Goal: Task Accomplishment & Management: Manage account settings

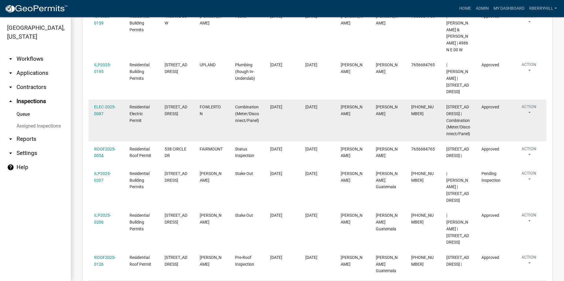
scroll to position [255, 0]
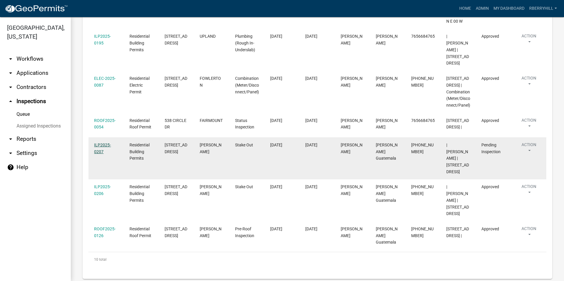
click at [103, 143] on link "ILP2025-0207" at bounding box center [102, 148] width 17 height 11
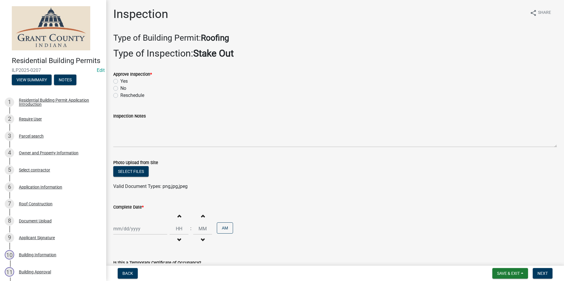
click at [120, 81] on label "Yes" at bounding box center [123, 81] width 7 height 7
click at [120, 81] on input "Yes" at bounding box center [122, 80] width 4 height 4
radio input "true"
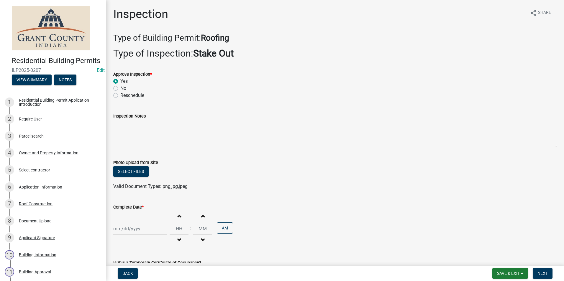
click at [122, 124] on textarea "Inspection Notes" at bounding box center [334, 134] width 443 height 28
type textarea "Posted permit."
click at [129, 229] on div at bounding box center [140, 229] width 54 height 12
select select "8"
select select "2025"
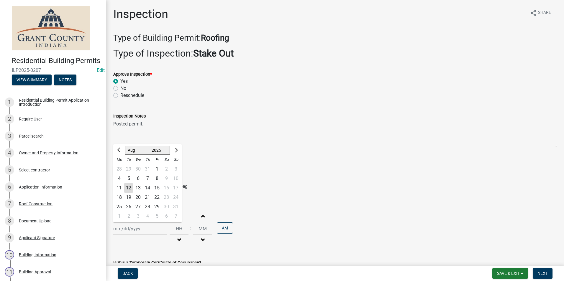
click at [118, 189] on div "11" at bounding box center [118, 187] width 9 height 9
type input "[DATE]"
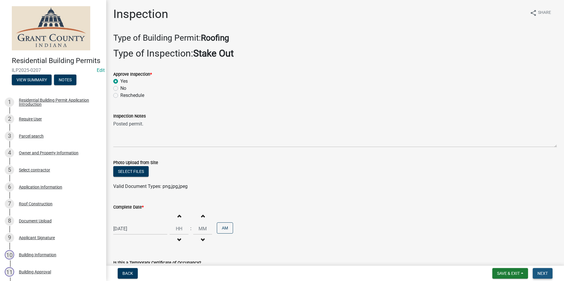
click at [536, 272] on button "Next" at bounding box center [542, 273] width 20 height 11
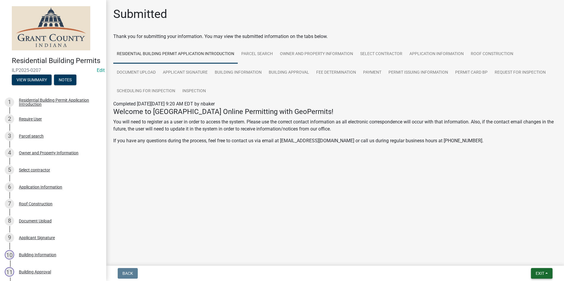
click at [536, 273] on span "Exit" at bounding box center [539, 273] width 9 height 5
click at [517, 261] on button "Save & Exit" at bounding box center [528, 258] width 47 height 14
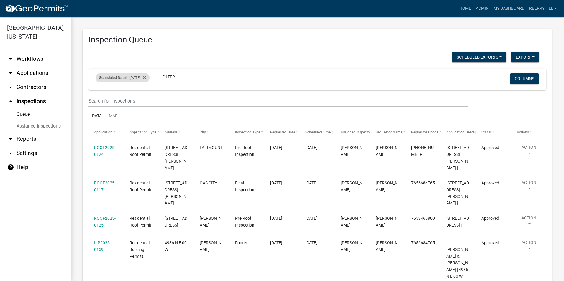
click at [145, 78] on div "Scheduled Date is 08/11/2025" at bounding box center [123, 77] width 54 height 9
click at [145, 100] on input "2025-08-11" at bounding box center [127, 100] width 41 height 12
type input "2025-08-12"
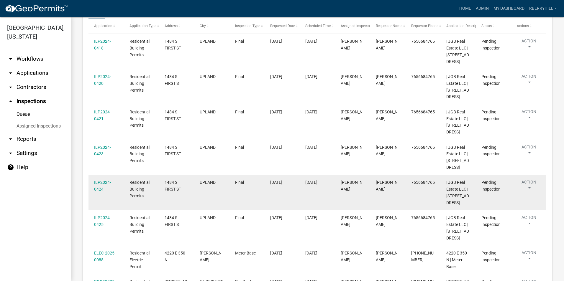
scroll to position [184, 0]
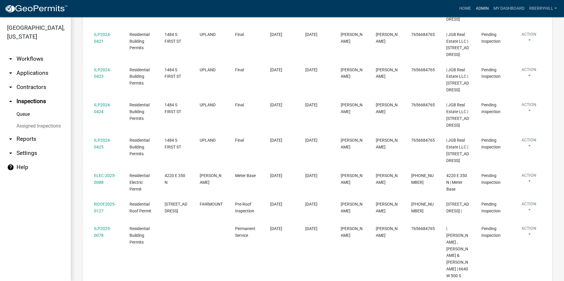
click at [481, 8] on link "Admin" at bounding box center [482, 8] width 18 height 11
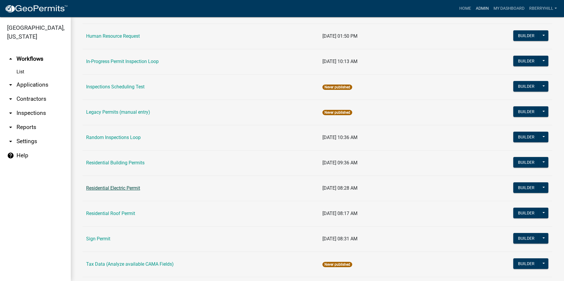
scroll to position [408, 0]
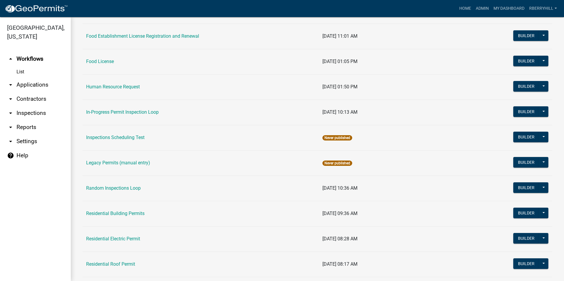
drag, startPoint x: 106, startPoint y: 213, endPoint x: 104, endPoint y: 210, distance: 3.4
click at [106, 213] on link "Residential Building Permits" at bounding box center [115, 214] width 58 height 6
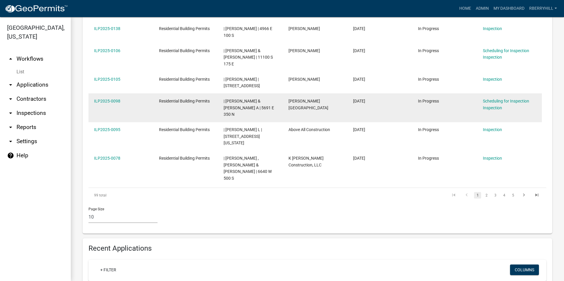
scroll to position [354, 0]
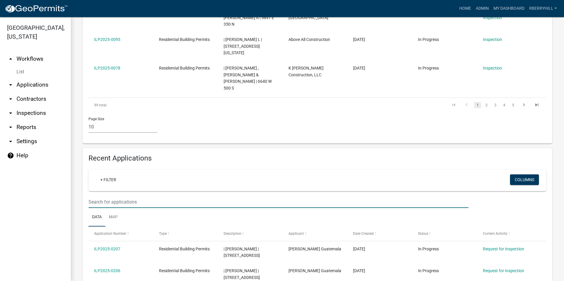
click at [96, 196] on input "text" at bounding box center [278, 202] width 380 height 12
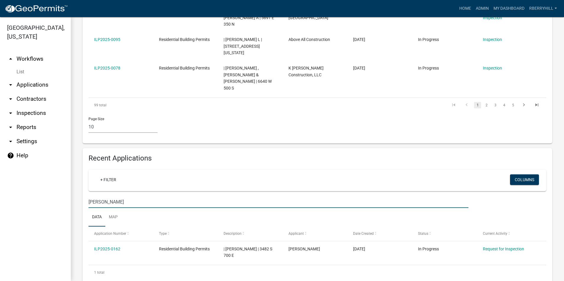
scroll to position [337, 0]
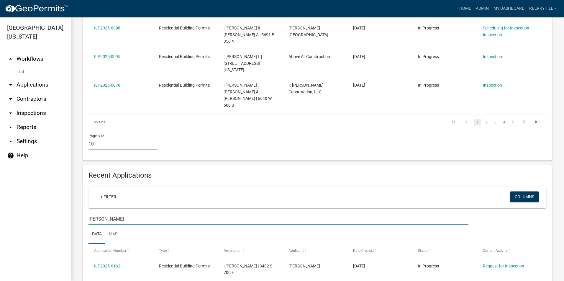
type input "Hollars"
click at [34, 106] on link "arrow_drop_down Inspections" at bounding box center [35, 113] width 71 height 14
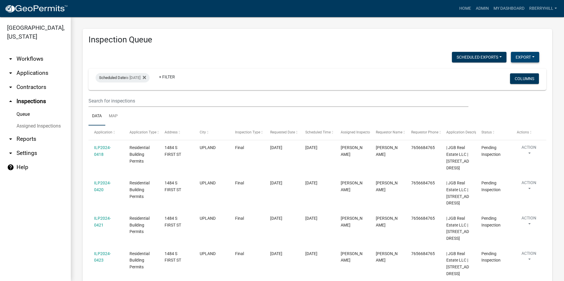
click at [518, 57] on button "Export" at bounding box center [525, 57] width 28 height 11
click at [505, 71] on button "Excel Format (.xlsx)" at bounding box center [511, 72] width 55 height 14
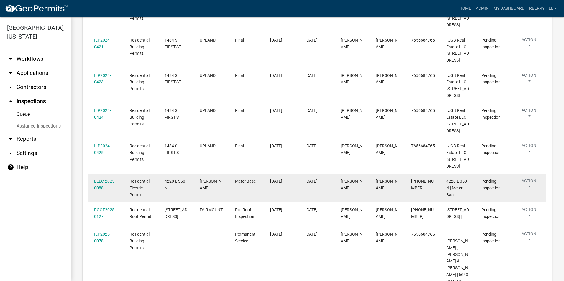
scroll to position [184, 0]
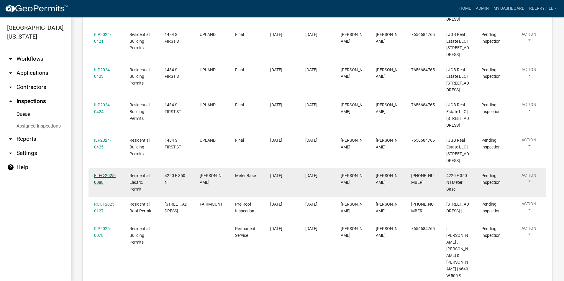
click at [104, 175] on link "ELEC-2025-0088" at bounding box center [105, 178] width 22 height 11
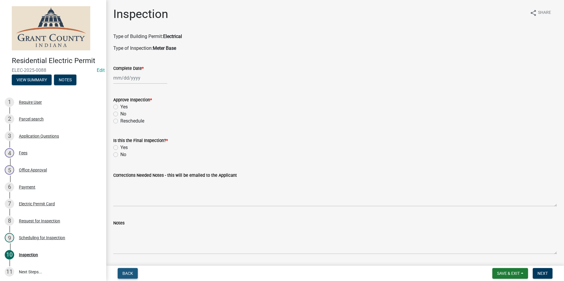
click at [131, 273] on span "Back" at bounding box center [127, 273] width 11 height 5
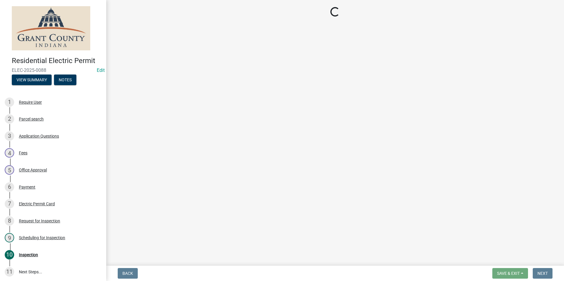
select select "d7f9a44a-d2ea-4d3c-83b3-1aa71c950bd5"
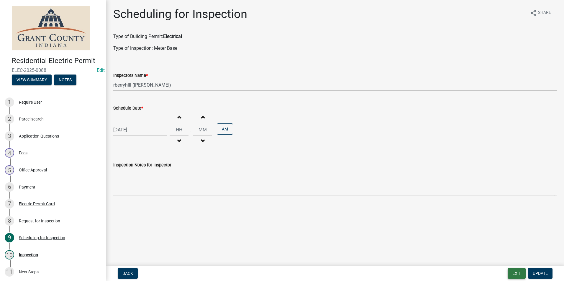
click at [512, 274] on button "Exit" at bounding box center [516, 273] width 18 height 11
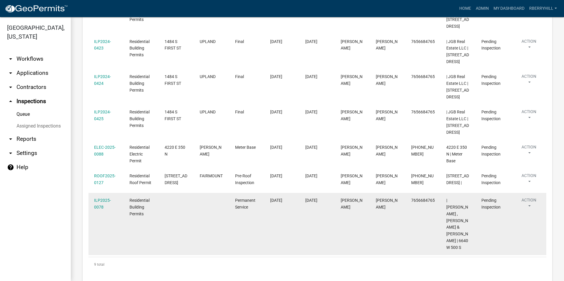
scroll to position [213, 0]
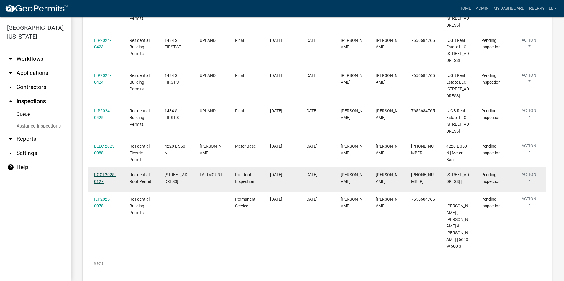
click at [103, 173] on link "ROOF2025-0127" at bounding box center [105, 177] width 22 height 11
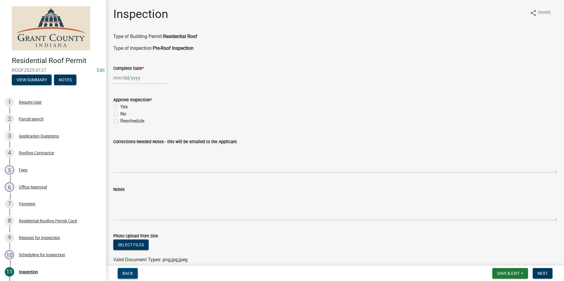
click at [128, 273] on span "Back" at bounding box center [127, 273] width 11 height 5
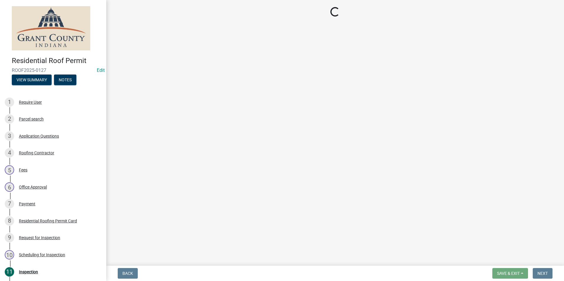
select select "d7f9a44a-d2ea-4d3c-83b3-1aa71c950bd5"
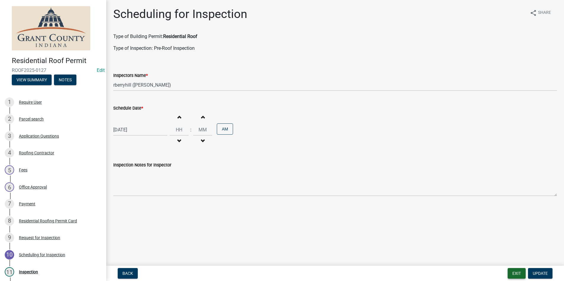
click at [517, 276] on button "Exit" at bounding box center [516, 273] width 18 height 11
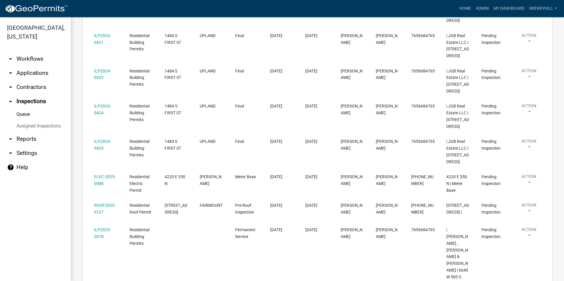
scroll to position [213, 0]
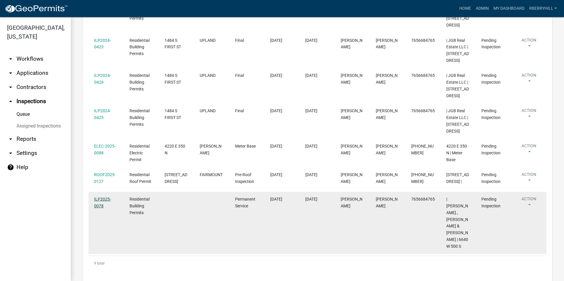
click at [101, 200] on link "ILP2025-0078" at bounding box center [102, 202] width 17 height 11
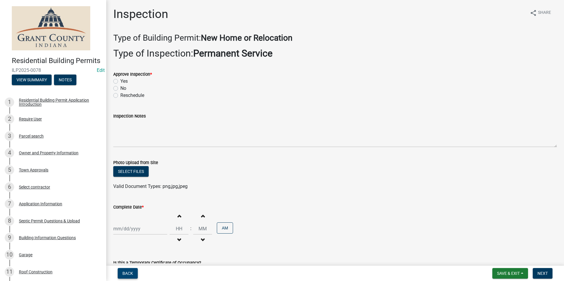
click at [132, 271] on span "Back" at bounding box center [127, 273] width 11 height 5
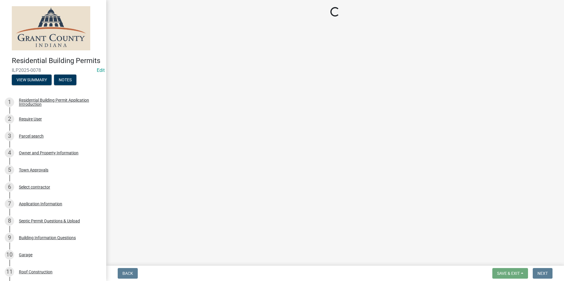
select select "d7f9a44a-d2ea-4d3c-83b3-1aa71c950bd5"
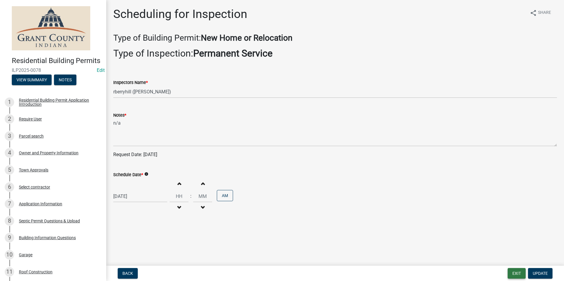
click at [517, 274] on button "Exit" at bounding box center [516, 273] width 18 height 11
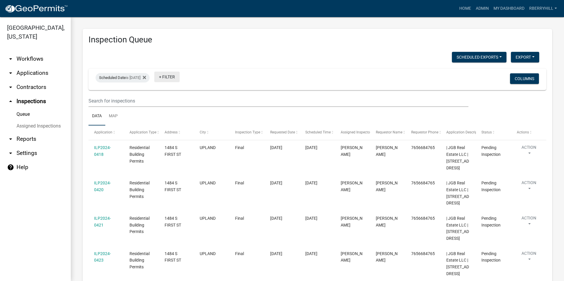
click at [179, 78] on link "+ Filter" at bounding box center [166, 77] width 25 height 11
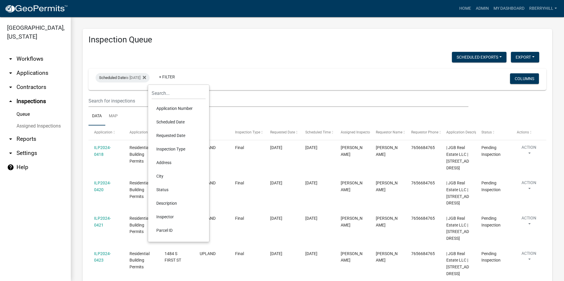
click at [177, 120] on li "Scheduled Date" at bounding box center [179, 122] width 54 height 14
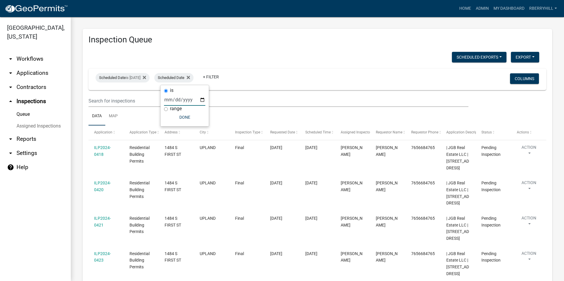
click at [202, 100] on input "date" at bounding box center [184, 100] width 41 height 12
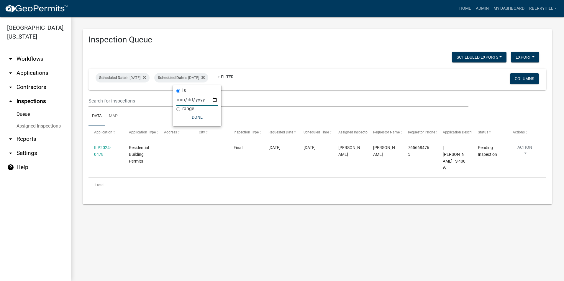
click at [215, 100] on input "2025-08-13" at bounding box center [196, 100] width 41 height 12
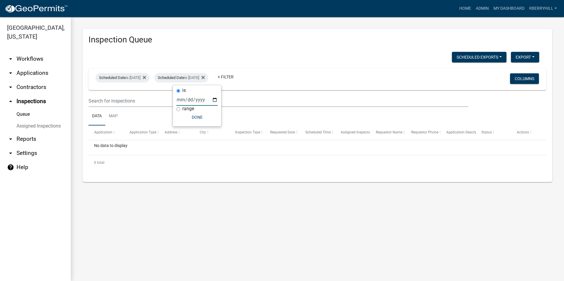
click at [215, 100] on input "2025-08-14" at bounding box center [196, 100] width 41 height 12
type input "2025-08-15"
click at [205, 77] on icon at bounding box center [202, 77] width 3 height 3
